Goal: Communication & Community: Answer question/provide support

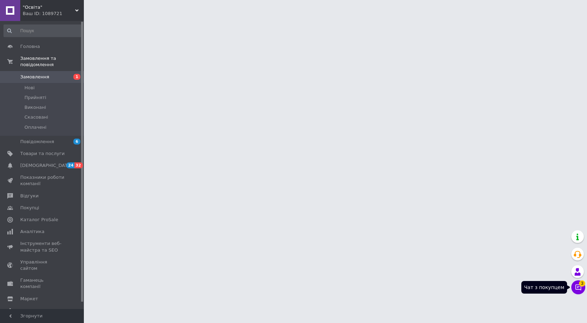
click at [579, 289] on icon at bounding box center [579, 287] width 6 height 6
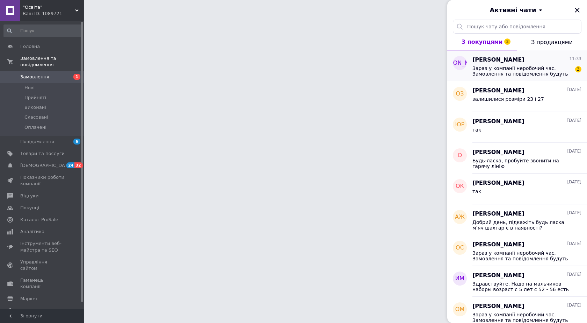
click at [529, 67] on span "Зараз у компанії неробочий час. Замовлення та повідомлення будуть оброблені з 0…" at bounding box center [522, 70] width 99 height 11
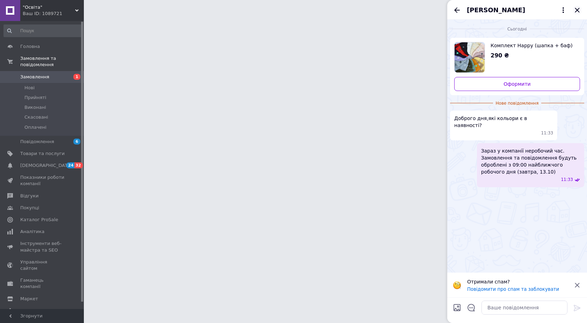
click at [576, 8] on icon "Закрити" at bounding box center [577, 10] width 8 height 8
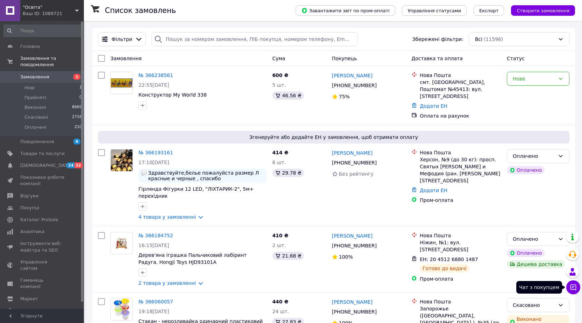
click at [569, 292] on button "Чат з покупцем" at bounding box center [573, 287] width 14 height 14
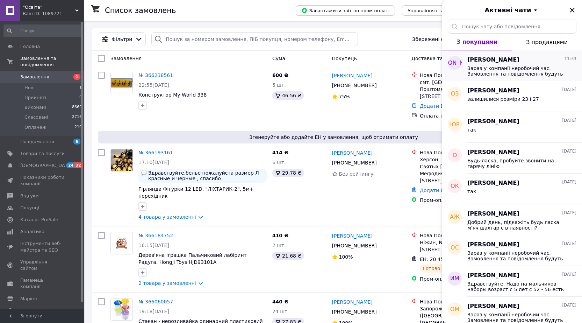
click at [515, 63] on div "[PERSON_NAME] 11:33" at bounding box center [521, 60] width 109 height 8
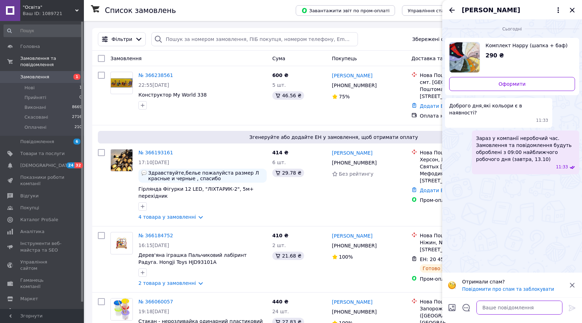
click at [493, 309] on textarea at bounding box center [520, 307] width 86 height 14
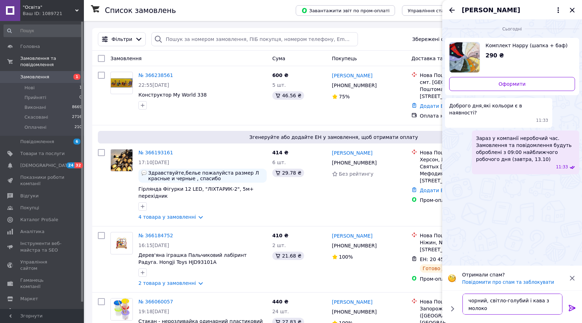
type textarea "чорний, світло-голубий і кава з молоком"
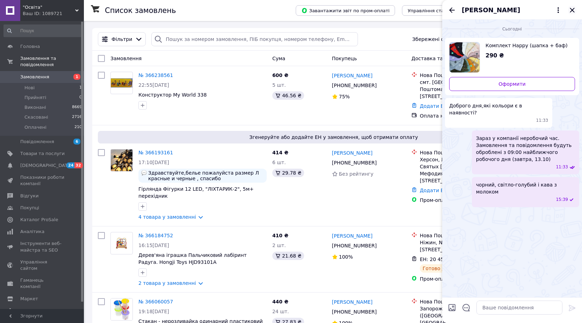
click at [570, 9] on icon "Закрити" at bounding box center [572, 10] width 8 height 8
